Goal: Task Accomplishment & Management: Manage account settings

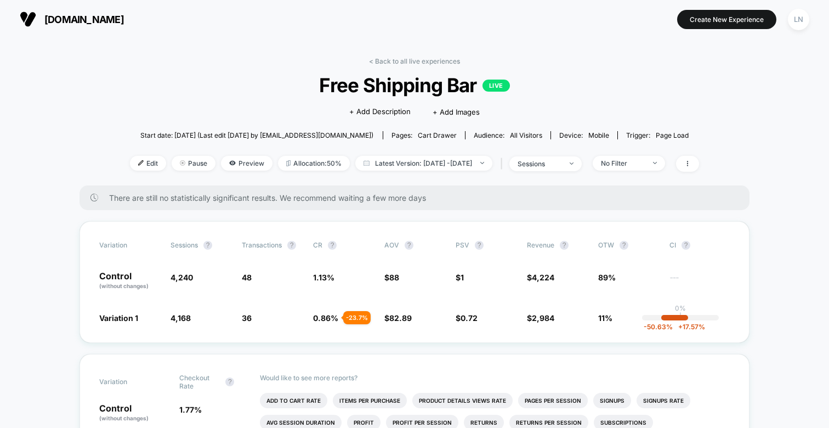
click at [134, 105] on div "< Back to all live experiences Free Shipping Bar LIVE Click to edit experience …" at bounding box center [414, 121] width 569 height 128
click at [438, 70] on div "< Back to all live experiences Free Shipping Bar LIVE Click to edit experience …" at bounding box center [414, 121] width 569 height 128
click at [436, 60] on link "< Back to all live experiences" at bounding box center [414, 61] width 91 height 8
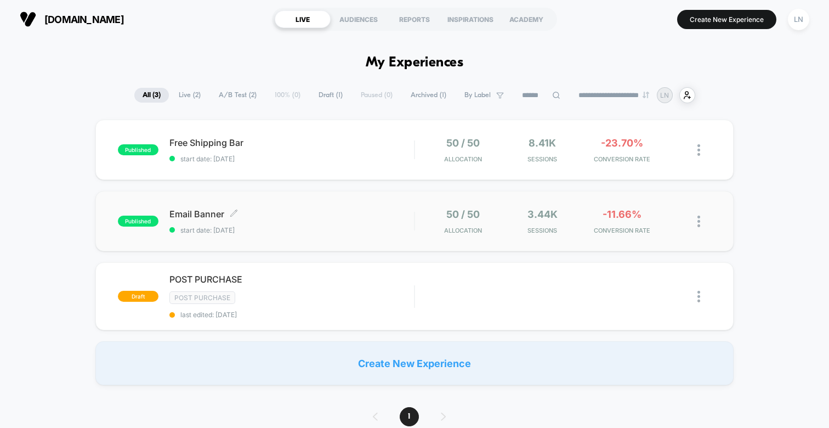
click at [265, 215] on span "Email Banner Click to edit experience details" at bounding box center [291, 213] width 244 height 11
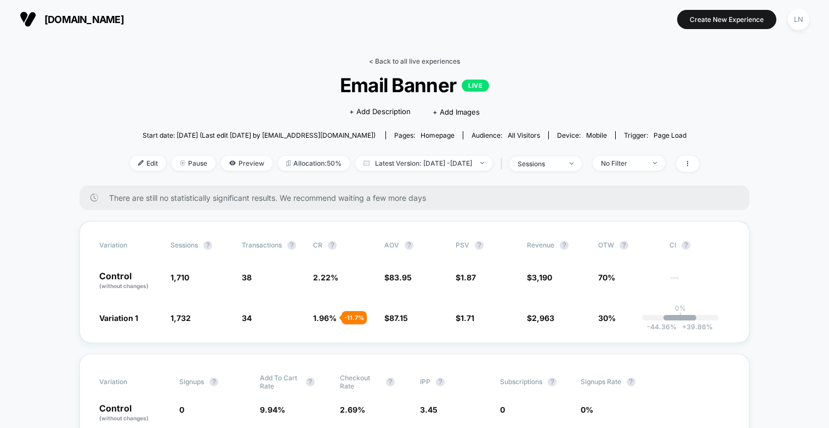
click at [419, 61] on link "< Back to all live experiences" at bounding box center [414, 61] width 91 height 8
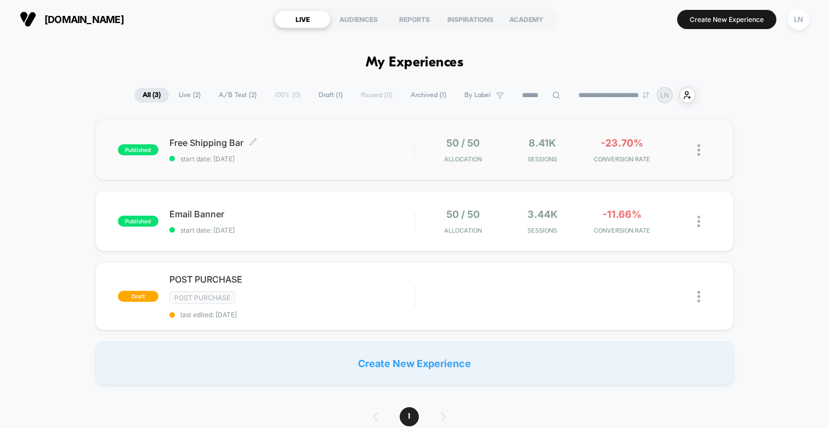
click at [241, 158] on span "start date: [DATE]" at bounding box center [291, 159] width 244 height 8
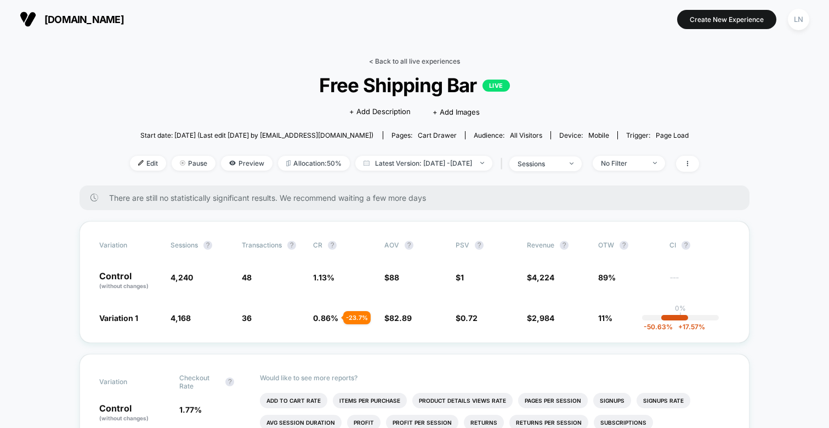
click at [434, 61] on link "< Back to all live experiences" at bounding box center [414, 61] width 91 height 8
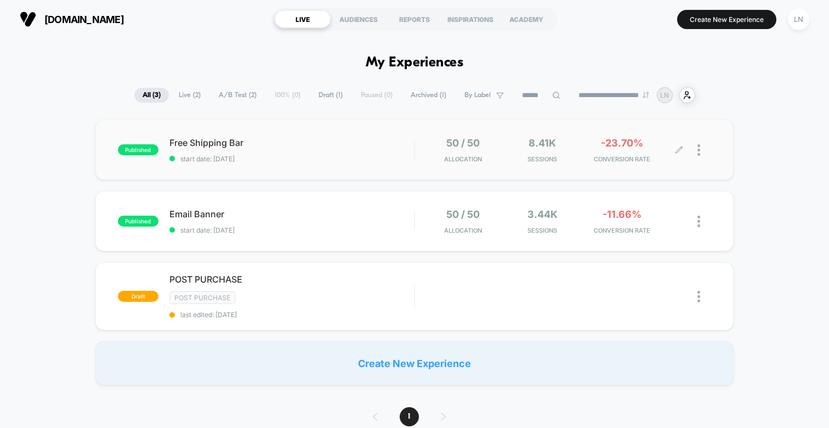
click at [697, 151] on div at bounding box center [695, 150] width 32 height 26
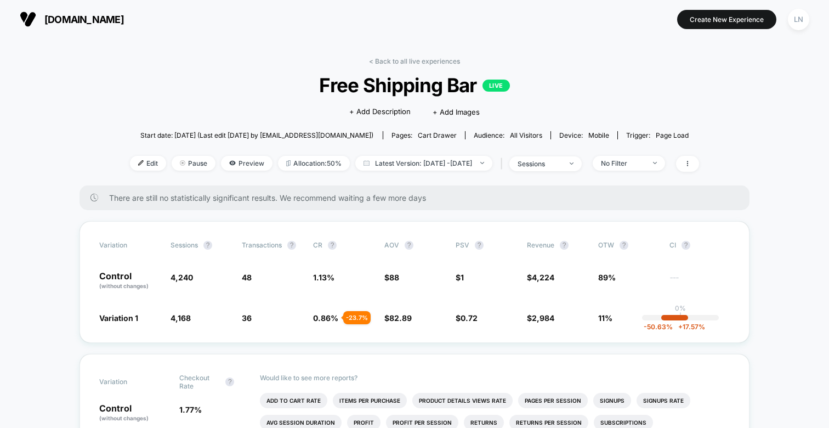
click at [392, 61] on link "< Back to all live experiences" at bounding box center [414, 61] width 91 height 8
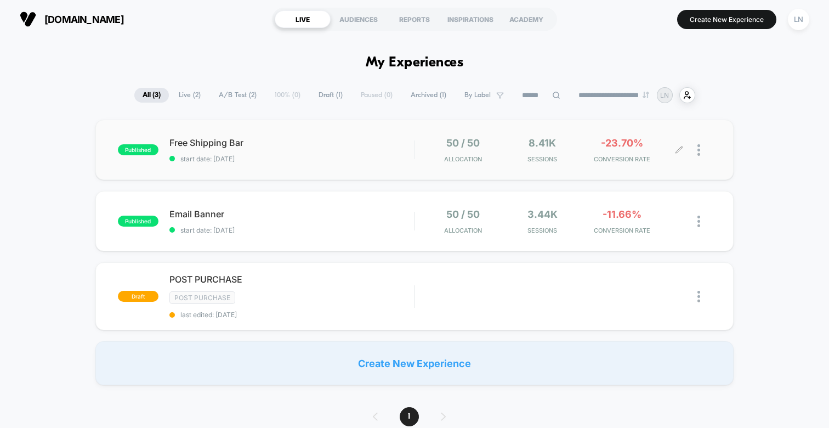
click at [679, 147] on icon at bounding box center [679, 150] width 8 height 8
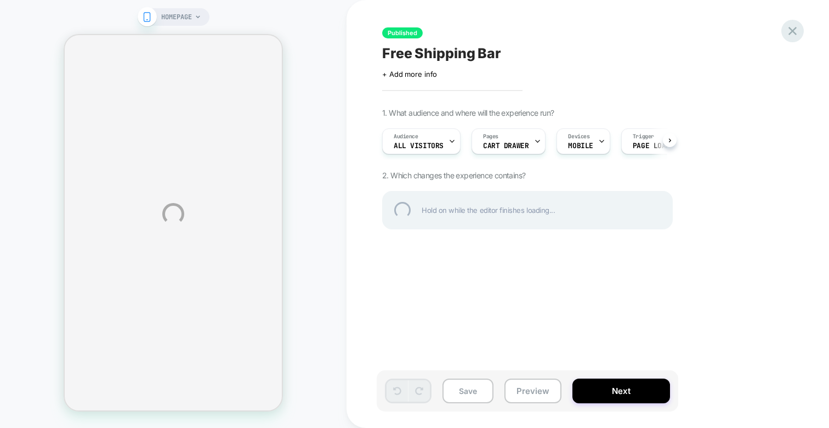
click at [788, 27] on div at bounding box center [792, 31] width 22 height 22
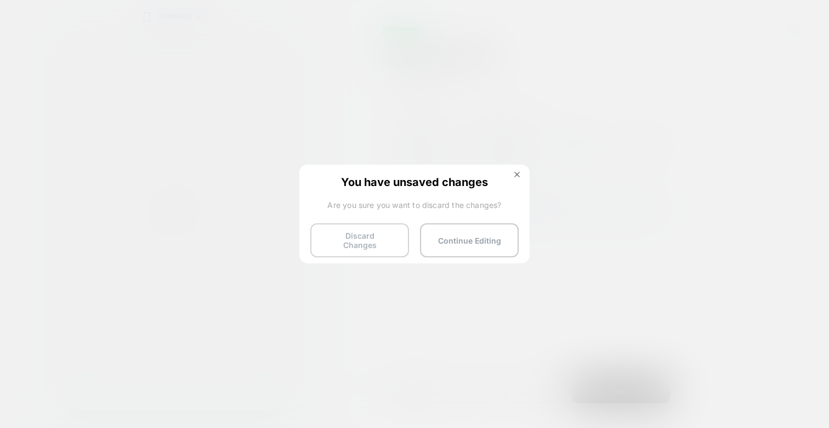
click at [374, 246] on button "Discard Changes" at bounding box center [359, 240] width 99 height 34
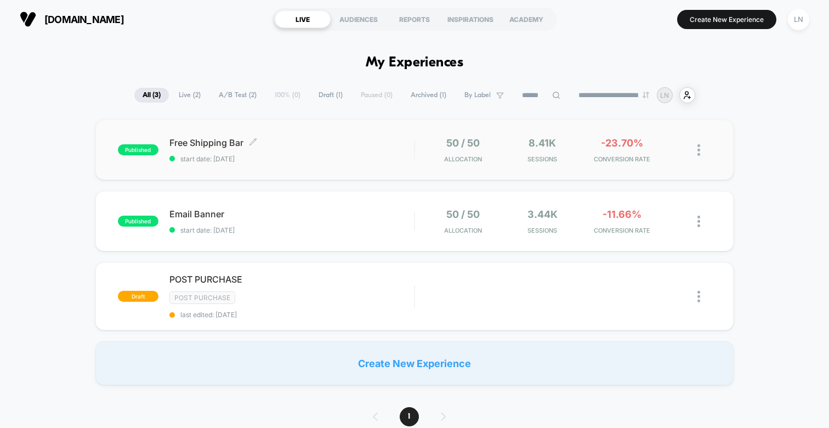
click at [146, 144] on span "published" at bounding box center [138, 149] width 41 height 11
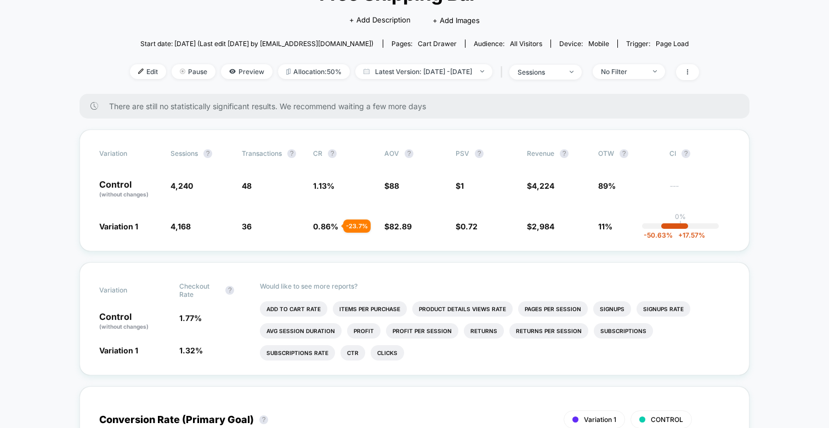
scroll to position [2, 0]
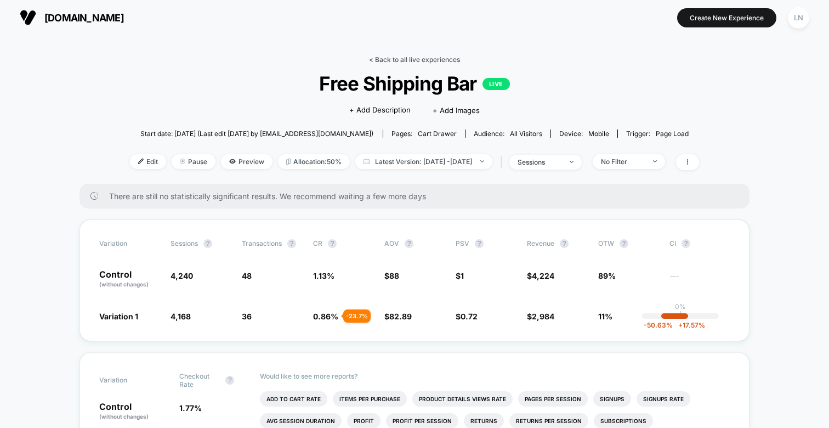
click at [392, 58] on link "< Back to all live experiences" at bounding box center [414, 59] width 91 height 8
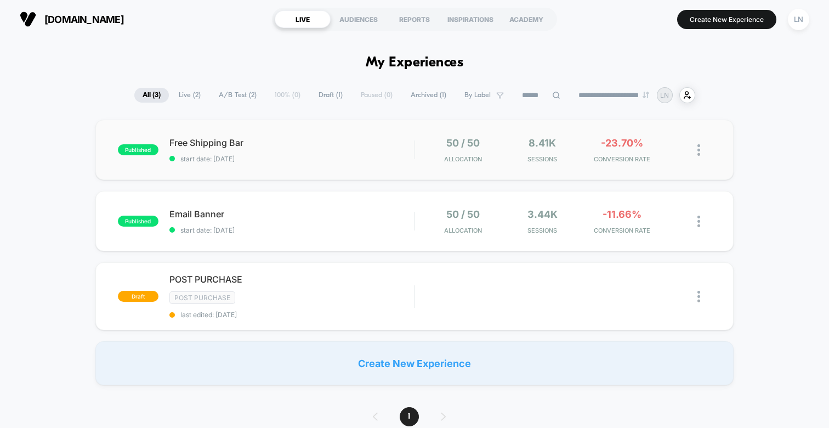
click at [697, 149] on img at bounding box center [698, 150] width 3 height 12
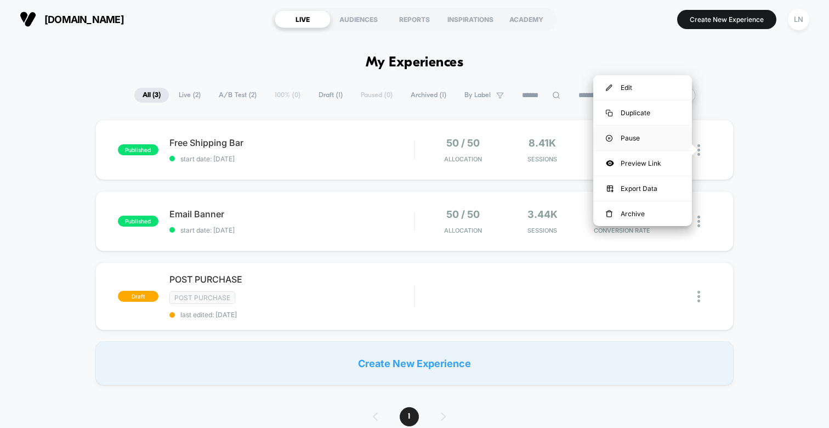
click at [657, 143] on div "Pause" at bounding box center [642, 138] width 99 height 25
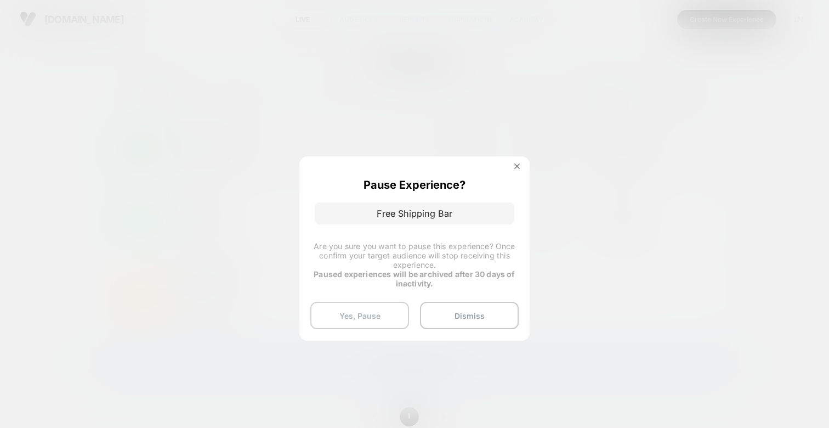
click at [392, 315] on button "Yes, Pause" at bounding box center [359, 314] width 99 height 27
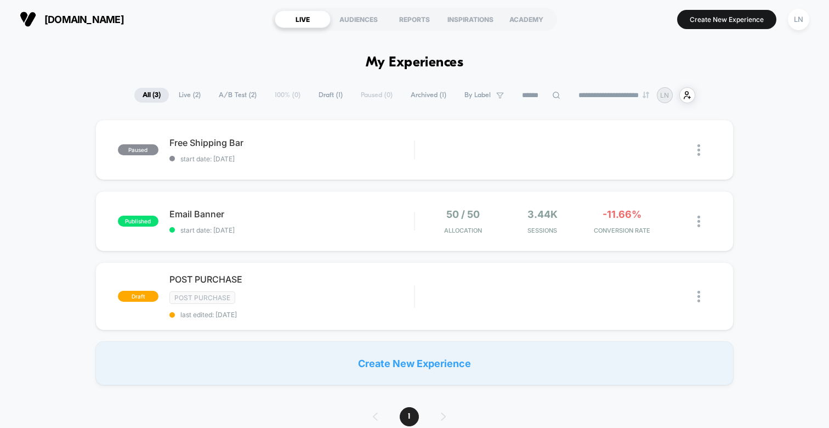
click at [33, 193] on div "paused Free Shipping Bar start date: [DATE] Edit Duplicate Preview Start publis…" at bounding box center [414, 251] width 829 height 265
click at [276, 216] on span "Email Banner Click to edit experience details" at bounding box center [291, 213] width 244 height 11
